Goal: Task Accomplishment & Management: Use online tool/utility

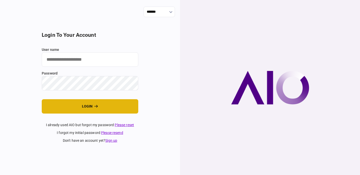
type input "**********"
click at [120, 110] on button "login" at bounding box center [90, 106] width 97 height 14
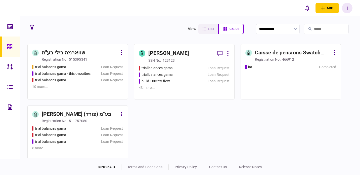
click at [168, 90] on div "43 more ..." at bounding box center [184, 87] width 91 height 5
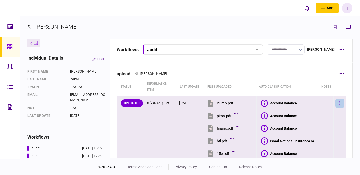
click at [341, 99] on button "button" at bounding box center [340, 103] width 9 height 9
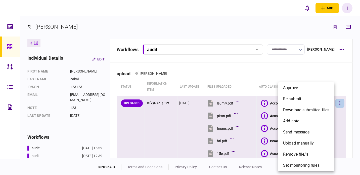
click at [355, 77] on div at bounding box center [180, 87] width 360 height 175
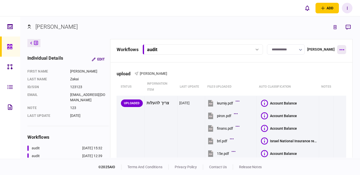
click at [341, 48] on button "button" at bounding box center [341, 49] width 9 height 9
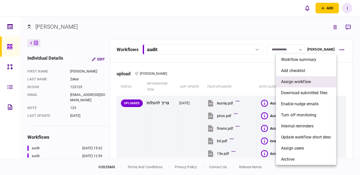
click at [312, 81] on li "assign workflow" at bounding box center [306, 81] width 60 height 11
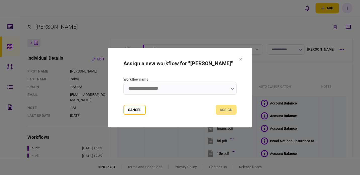
click at [232, 70] on section "Assign a new workflow for "Ron Zakai" Workflow name Cancel assign" at bounding box center [180, 87] width 113 height 54
click at [224, 82] on input "Workflow name" at bounding box center [180, 88] width 113 height 13
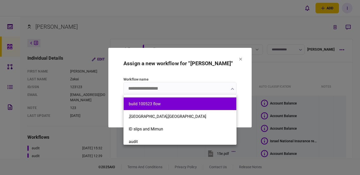
scroll to position [13, 0]
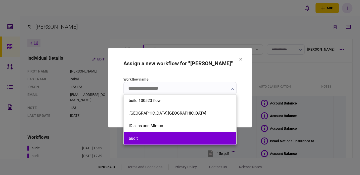
click at [179, 134] on li "audit" at bounding box center [180, 138] width 113 height 13
type input "*****"
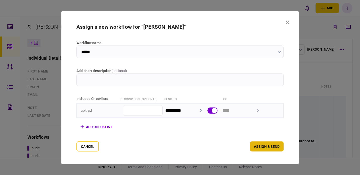
click at [268, 146] on button "assign & send" at bounding box center [267, 146] width 34 height 10
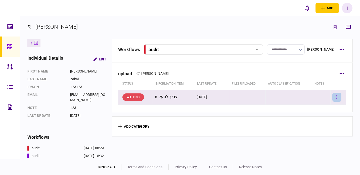
click at [337, 97] on button "button" at bounding box center [337, 97] width 9 height 9
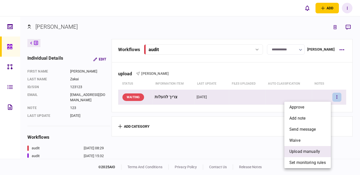
click at [310, 151] on span "upload manually" at bounding box center [305, 151] width 31 height 6
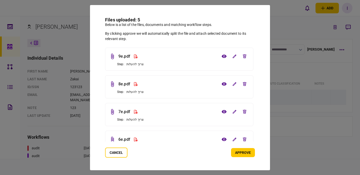
scroll to position [40, 0]
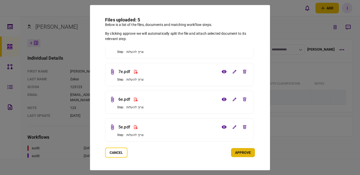
click at [245, 155] on button "approve" at bounding box center [243, 152] width 24 height 9
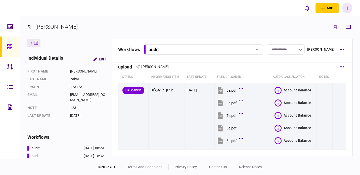
scroll to position [6, 0]
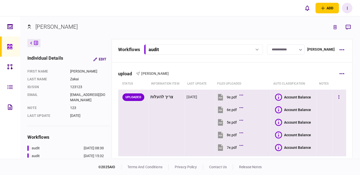
click at [277, 139] on section "Account Balance" at bounding box center [294, 134] width 39 height 11
click at [277, 137] on icon at bounding box center [278, 134] width 7 height 7
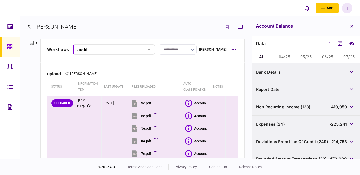
scroll to position [96, 0]
